Goal: Task Accomplishment & Management: Complete application form

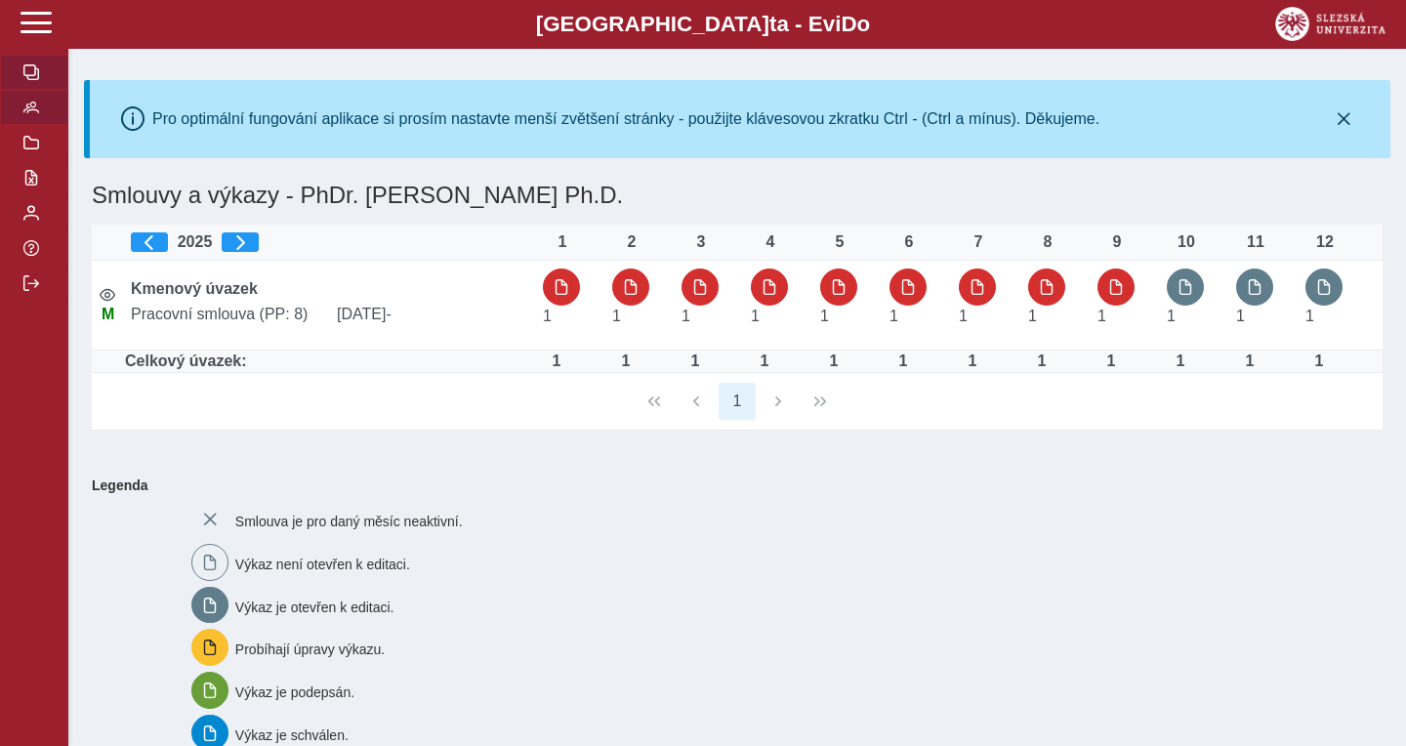
click at [39, 125] on button "button" at bounding box center [34, 107] width 68 height 35
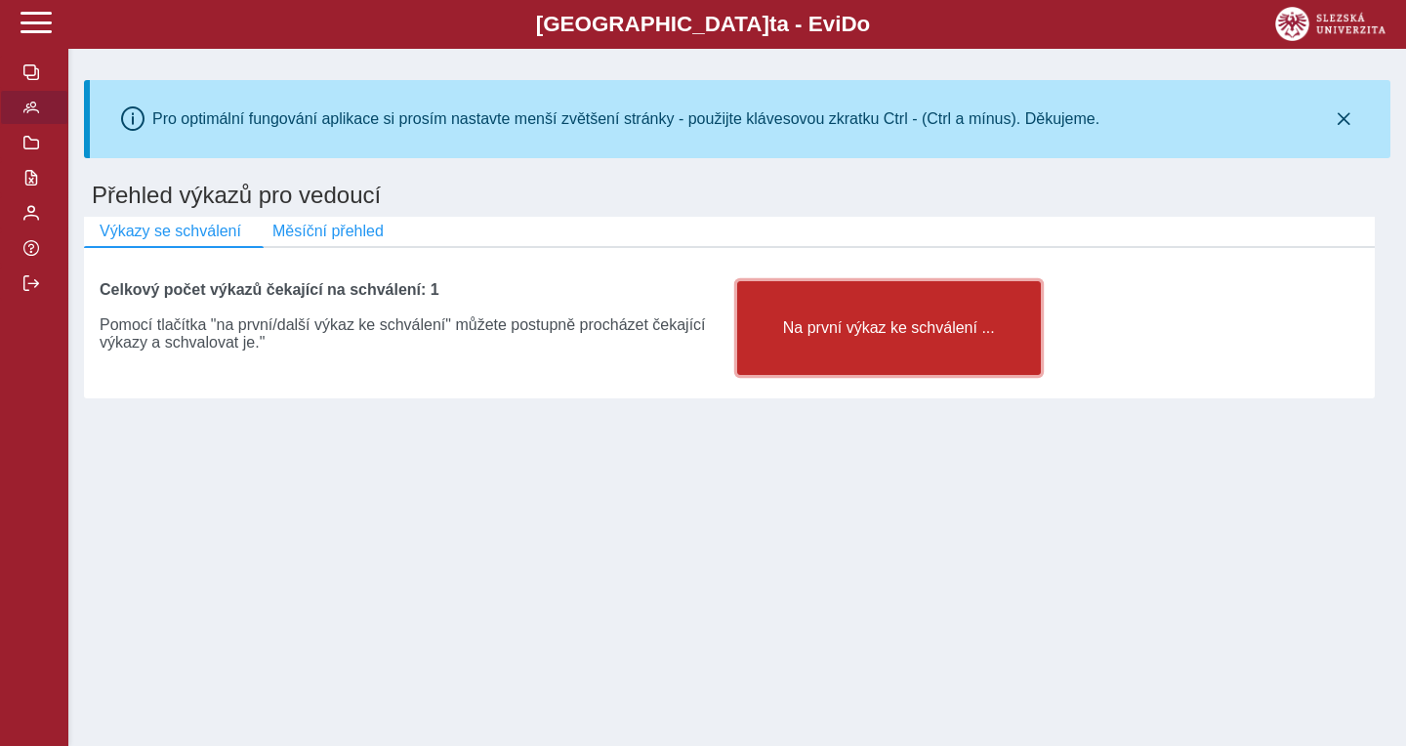
click at [921, 328] on span "Na první výkaz ke schválení ..." at bounding box center [889, 328] width 271 height 18
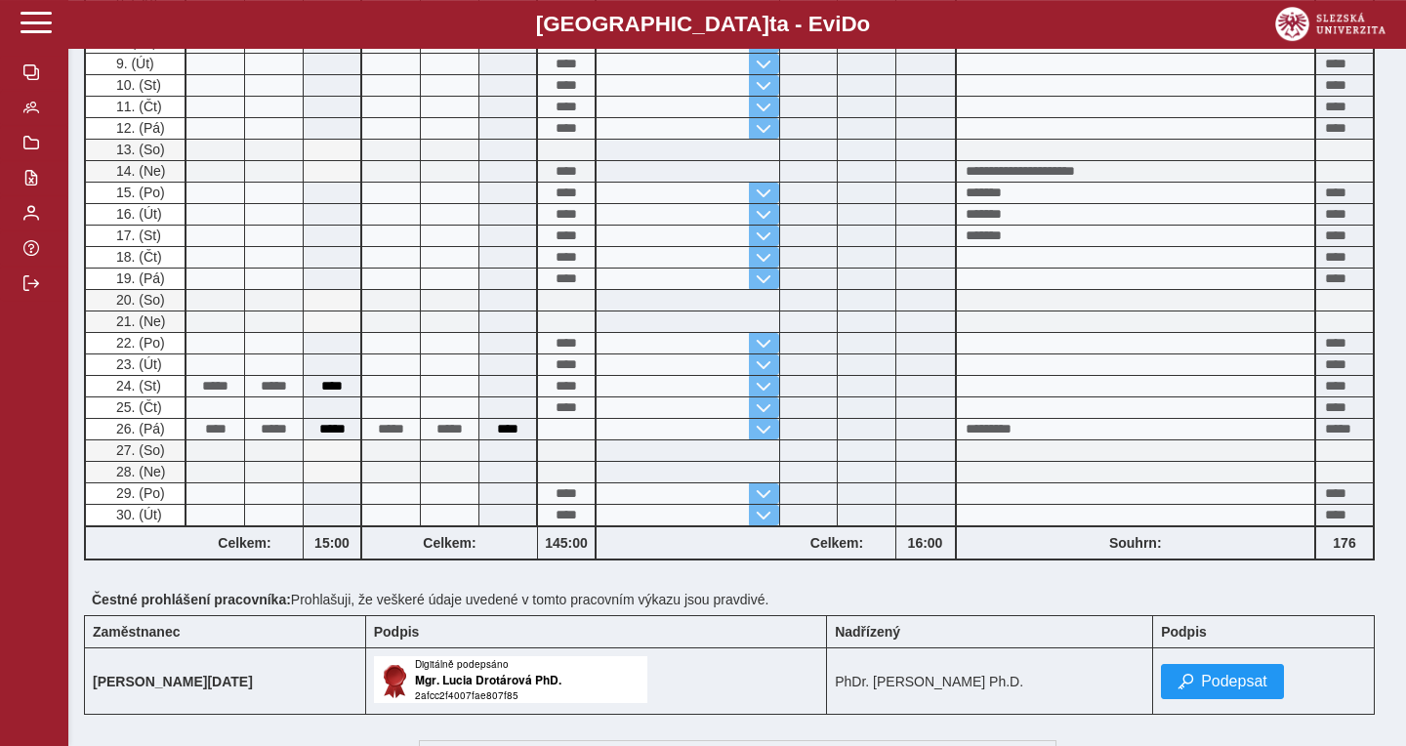
scroll to position [949, 0]
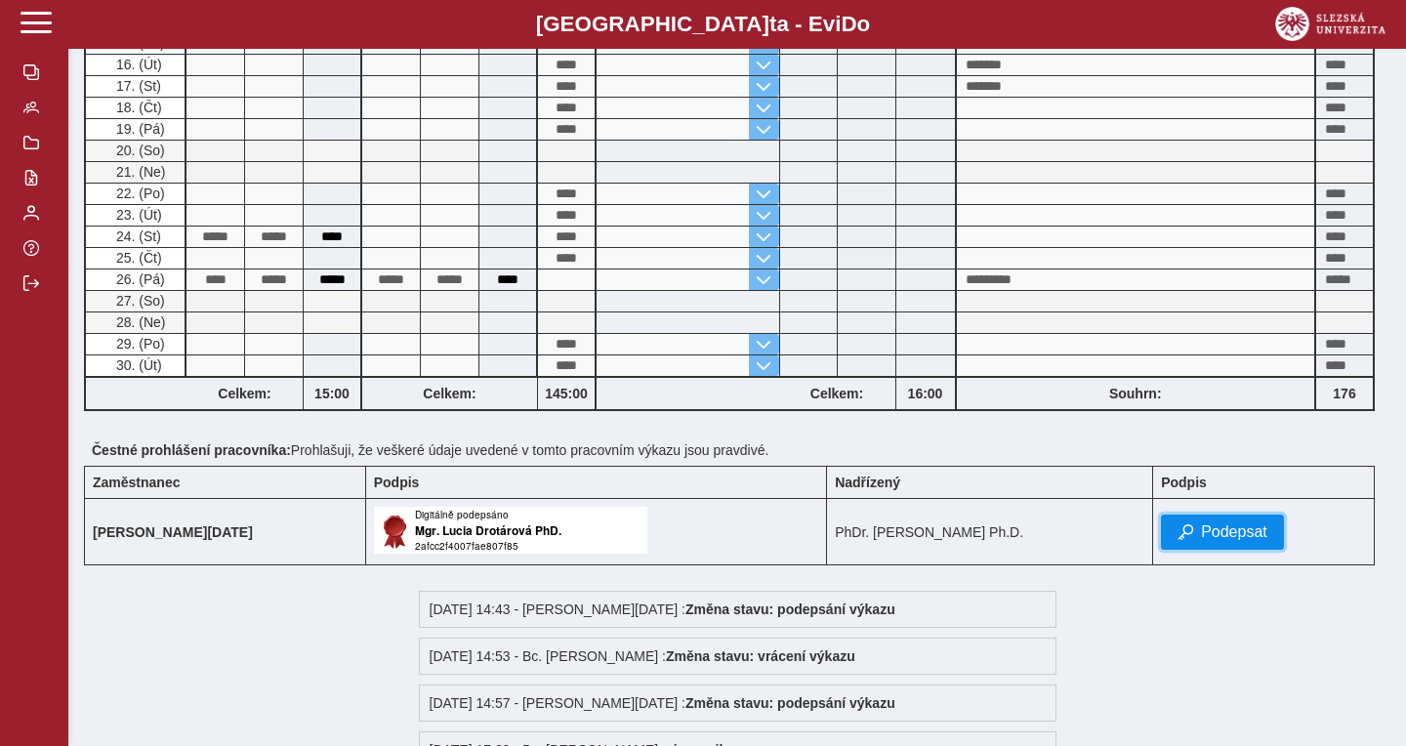
click at [1223, 537] on span "Podepsat" at bounding box center [1234, 532] width 66 height 18
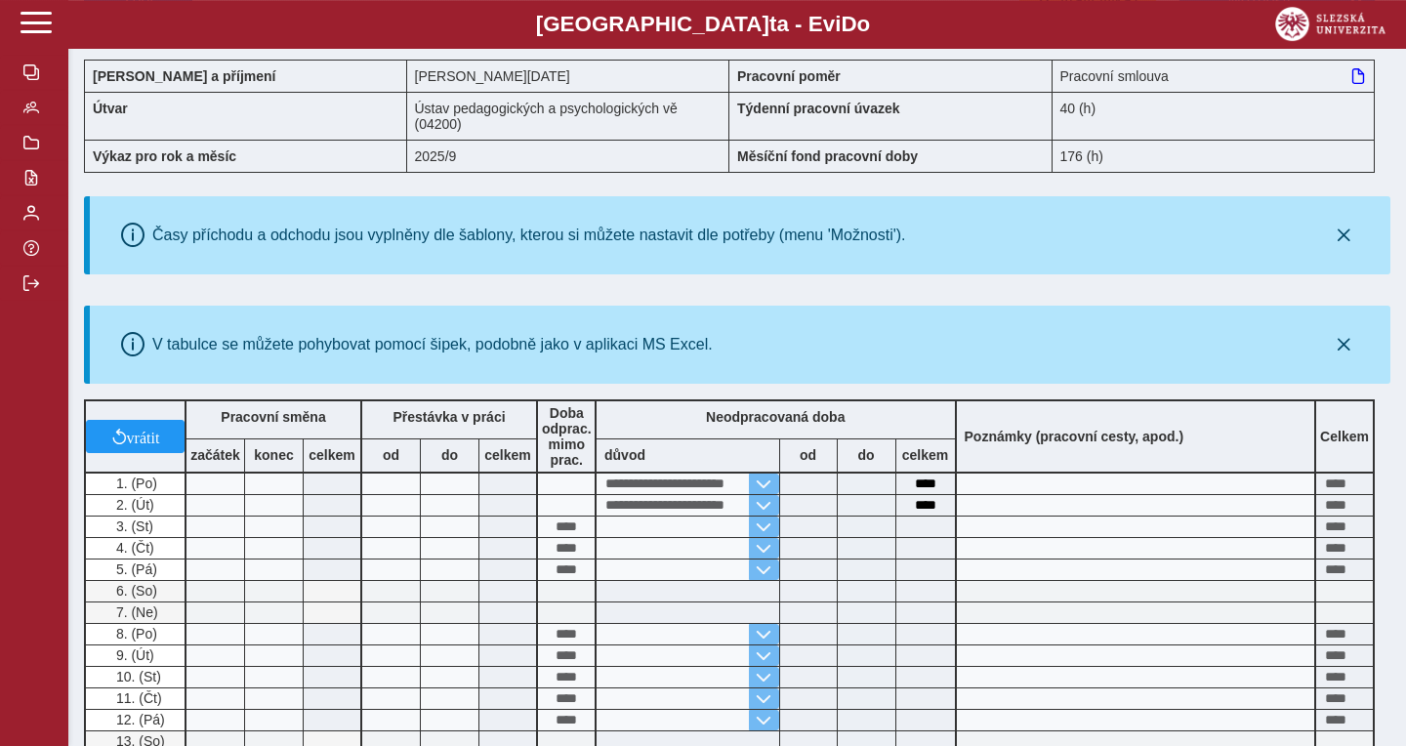
scroll to position [0, 0]
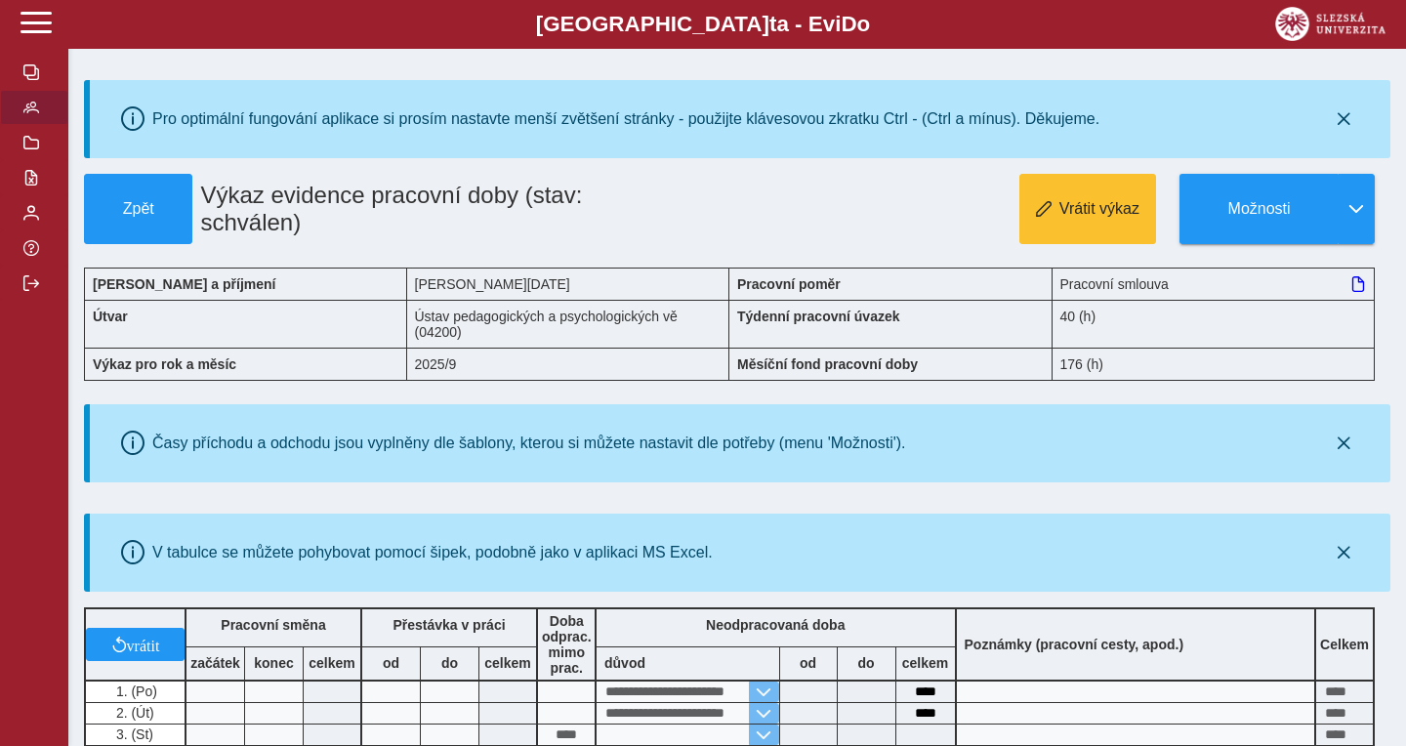
click at [34, 125] on button "button" at bounding box center [34, 107] width 68 height 35
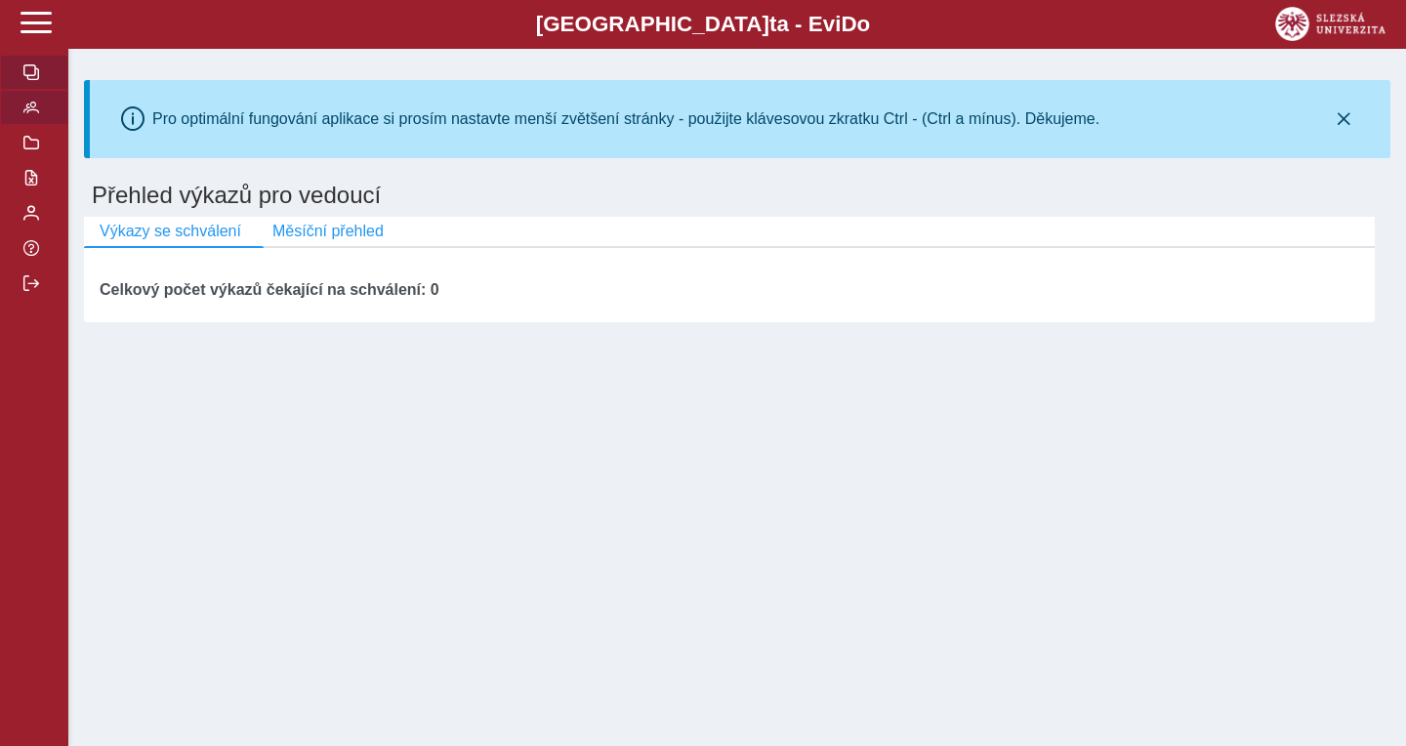
click at [28, 80] on span "button" at bounding box center [31, 72] width 16 height 16
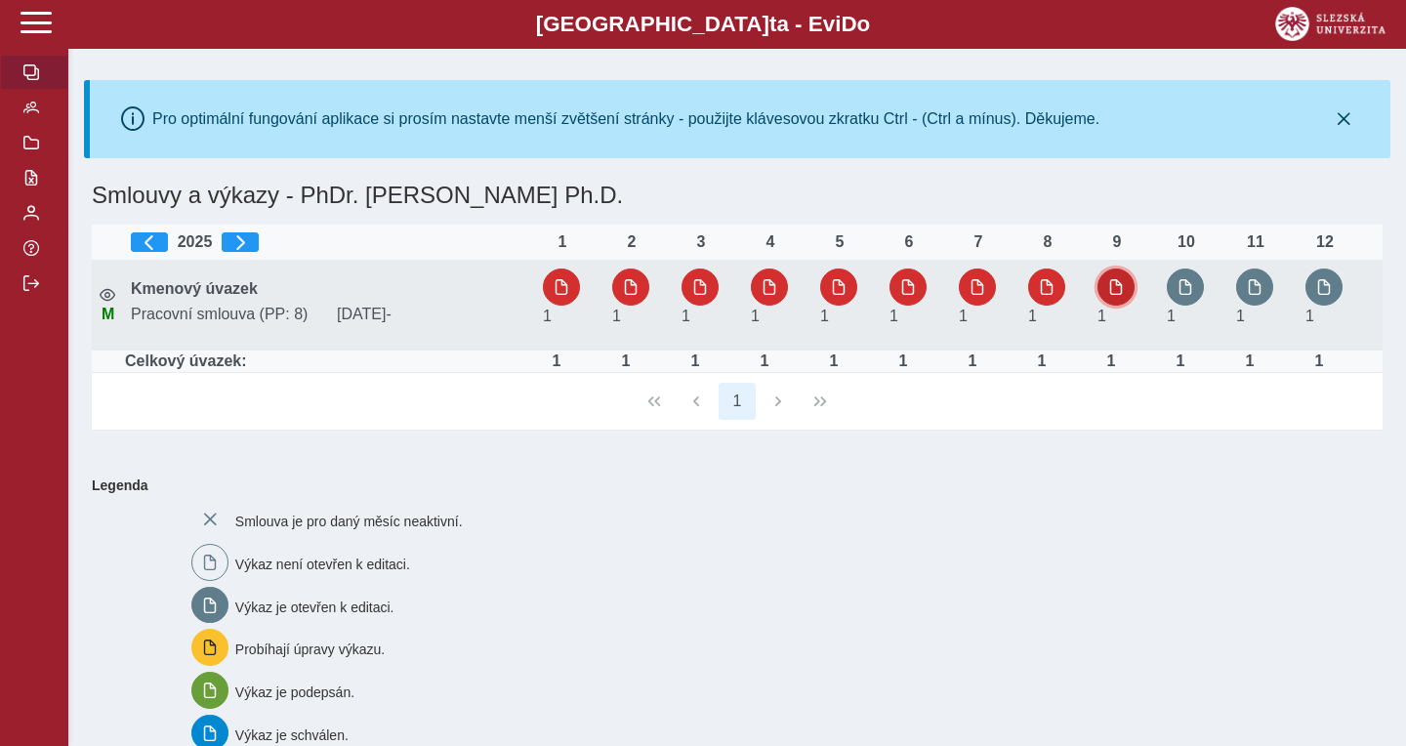
click at [1114, 282] on span "button" at bounding box center [1117, 287] width 16 height 16
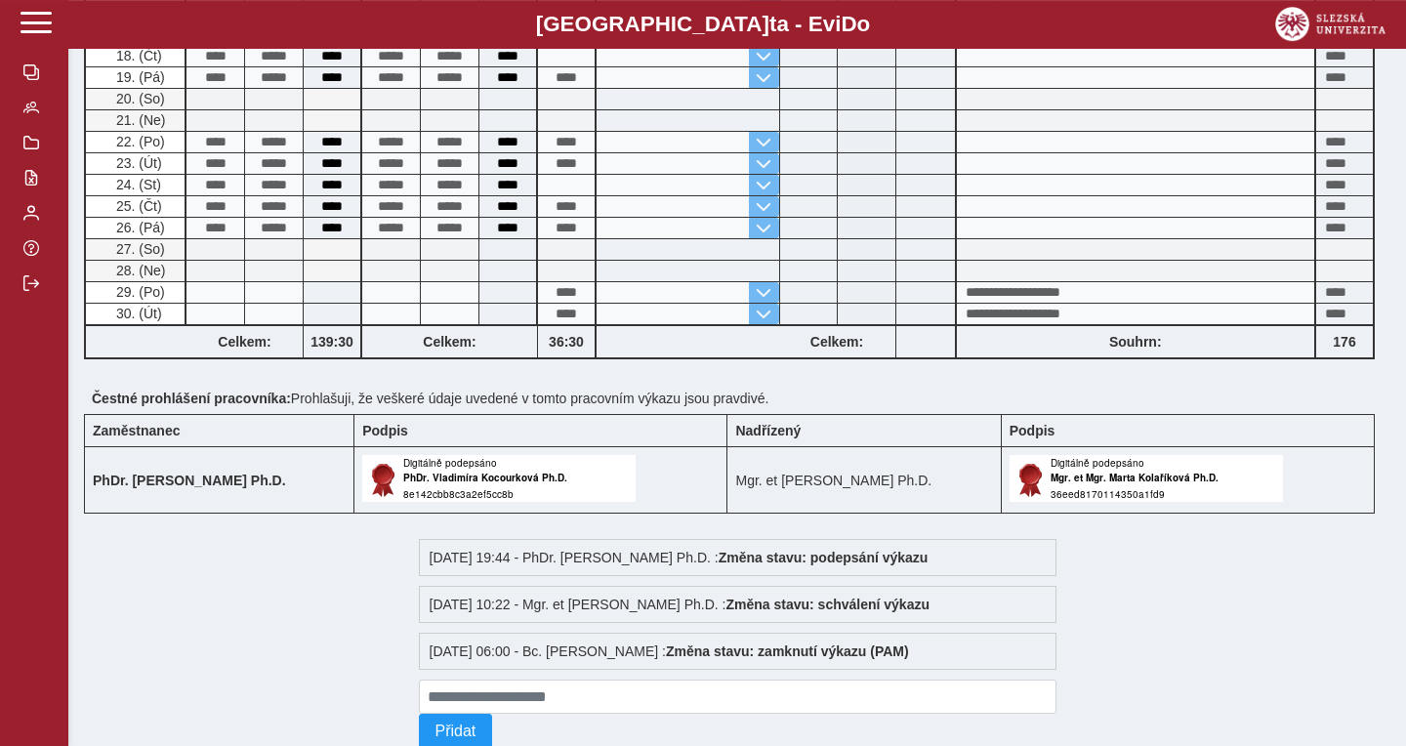
scroll to position [719, 0]
